Goal: Check status

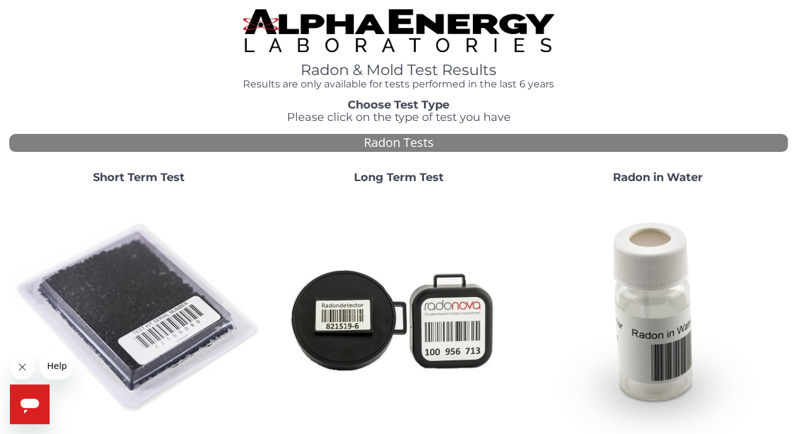
click at [117, 313] on img at bounding box center [139, 318] width 250 height 250
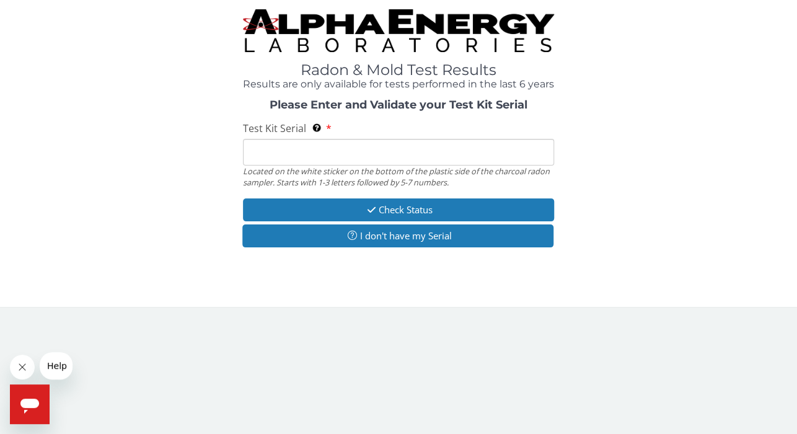
click at [300, 151] on input "Test Kit Serial Located on the white sticker on the bottom of the plastic side …" at bounding box center [398, 152] width 311 height 27
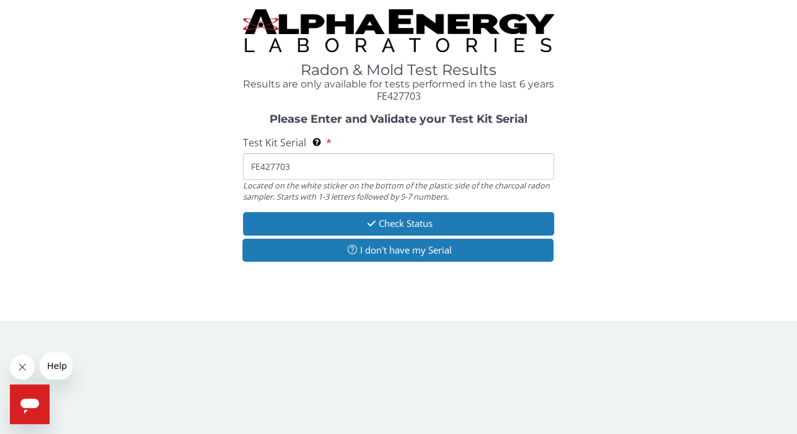
type input "FE427703"
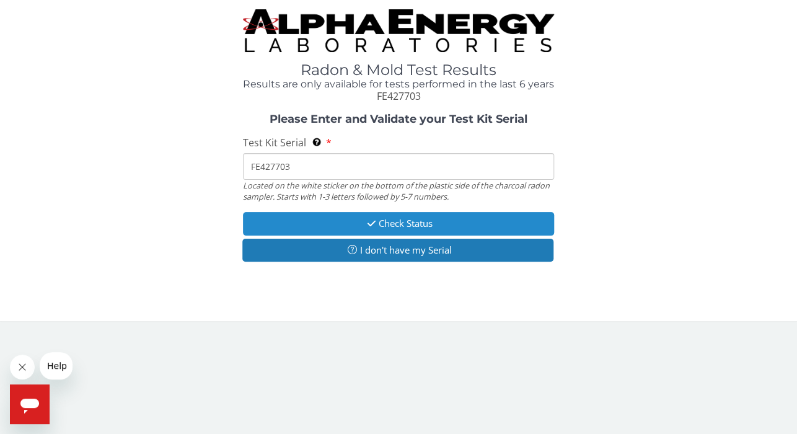
click at [344, 222] on button "Check Status" at bounding box center [398, 223] width 311 height 23
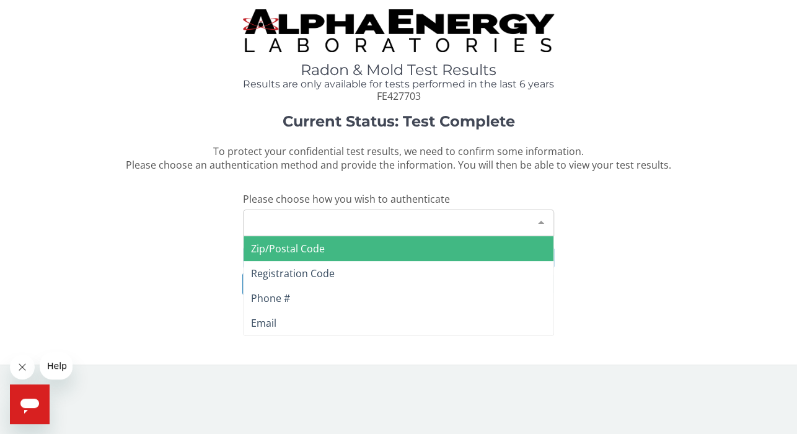
click at [545, 221] on div at bounding box center [540, 222] width 25 height 24
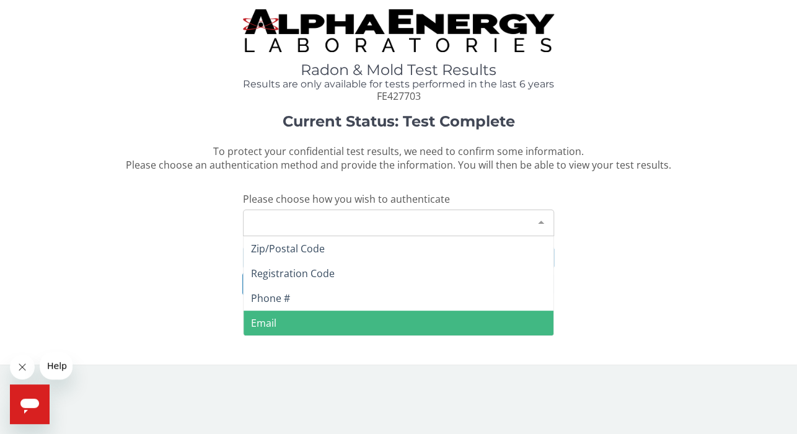
click at [270, 325] on span "Email" at bounding box center [263, 323] width 25 height 14
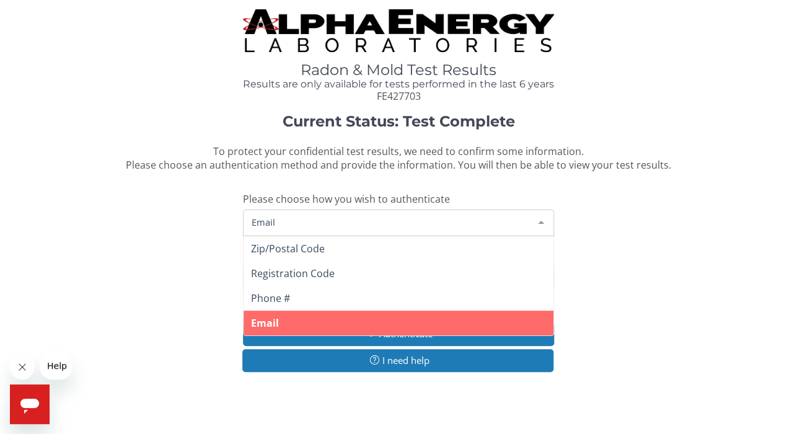
click at [281, 216] on span "Email" at bounding box center [388, 222] width 280 height 14
click at [269, 327] on span "Email" at bounding box center [265, 323] width 28 height 14
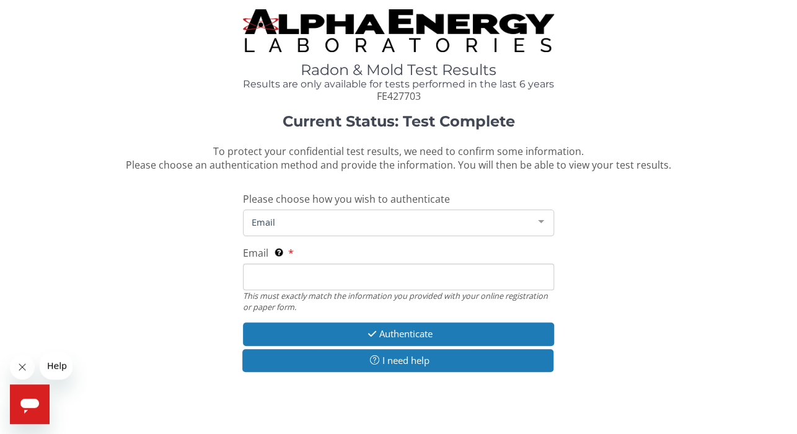
click at [266, 267] on input "Email This must exactly match the information you provided with your online reg…" at bounding box center [398, 276] width 311 height 27
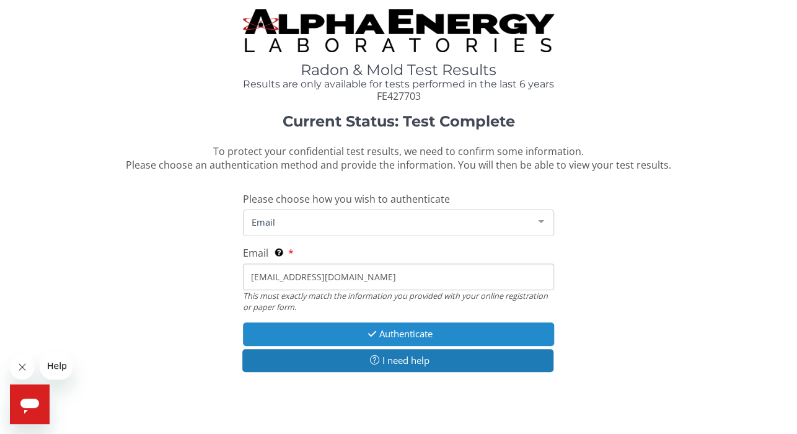
type input "[EMAIL_ADDRESS][DOMAIN_NAME]"
click at [392, 336] on button "Authenticate" at bounding box center [398, 333] width 311 height 23
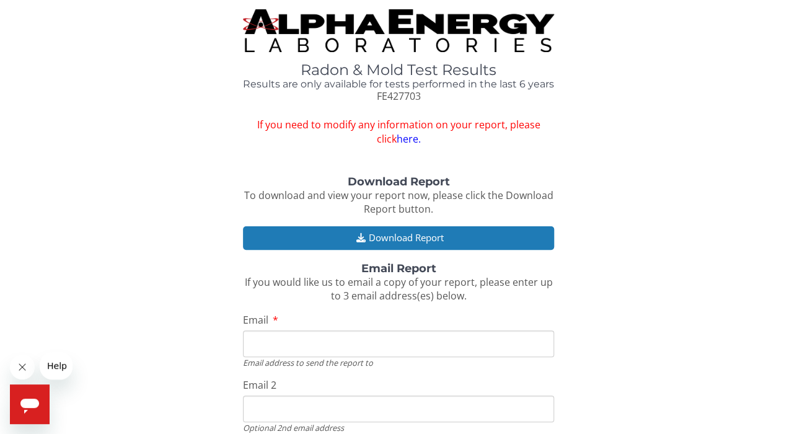
scroll to position [65, 0]
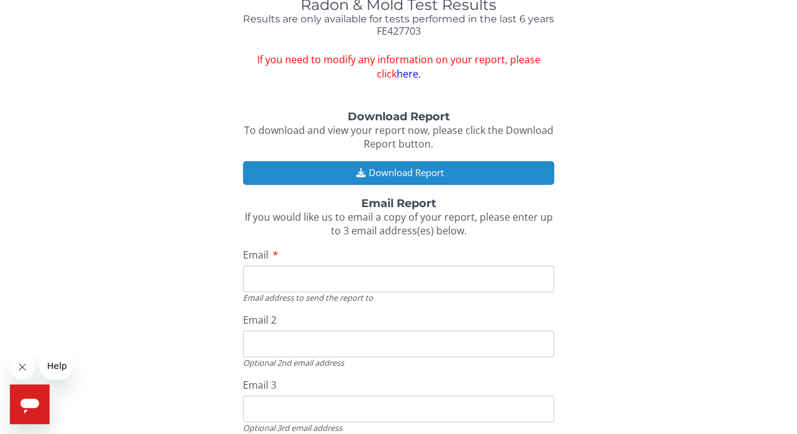
click at [394, 171] on button "Download Report" at bounding box center [398, 172] width 311 height 23
